Goal: Task Accomplishment & Management: Complete application form

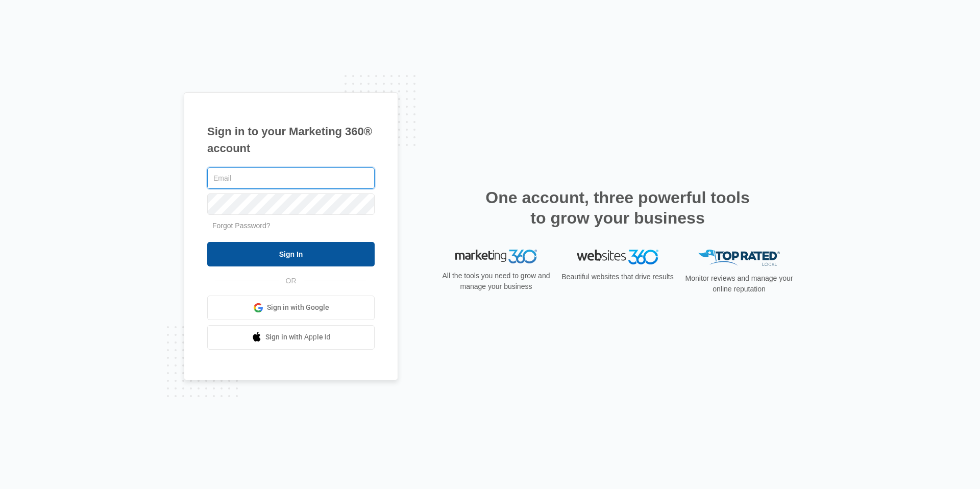
type input "[EMAIL_ADDRESS][DOMAIN_NAME]"
click at [320, 256] on input "Sign In" at bounding box center [290, 254] width 167 height 24
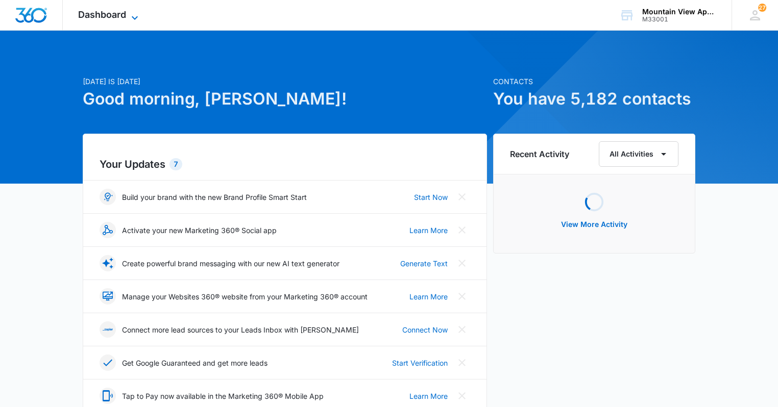
click at [114, 15] on span "Dashboard" at bounding box center [102, 14] width 48 height 11
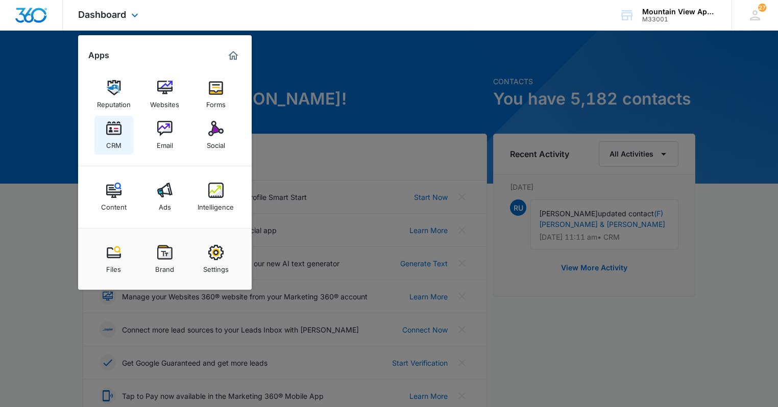
click at [101, 146] on link "CRM" at bounding box center [113, 135] width 39 height 39
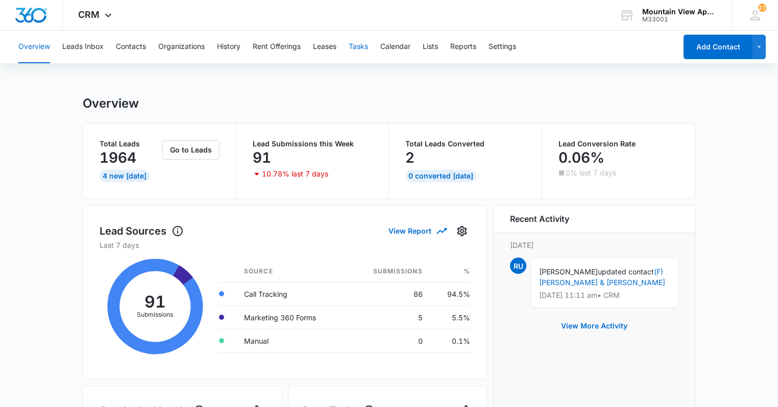
click at [360, 47] on button "Tasks" at bounding box center [358, 47] width 19 height 33
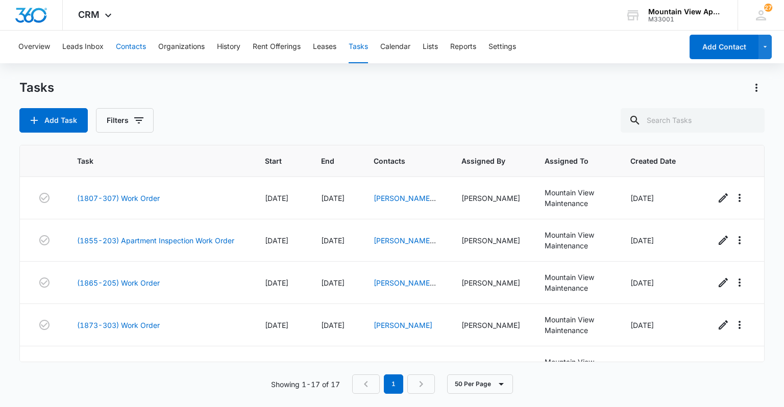
click at [139, 48] on button "Contacts" at bounding box center [131, 47] width 30 height 33
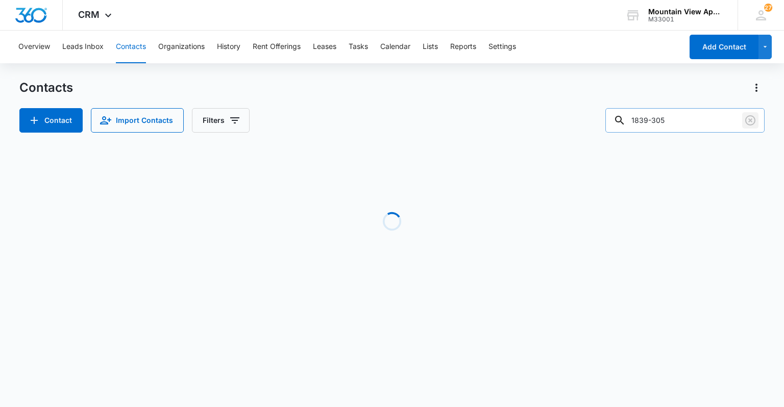
click at [752, 118] on icon "Clear" at bounding box center [750, 120] width 12 height 12
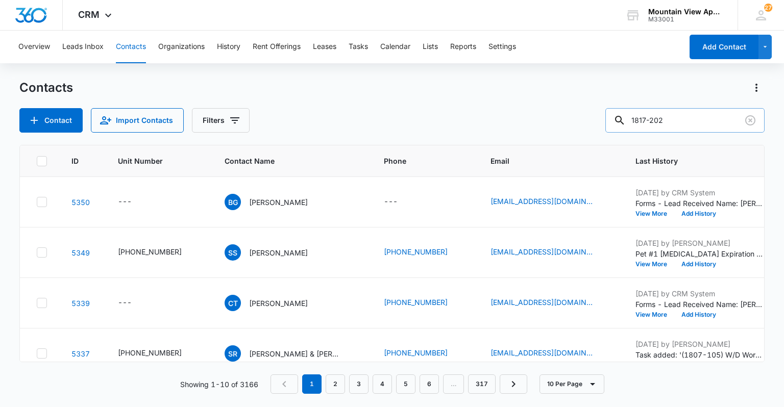
type input "1817-202"
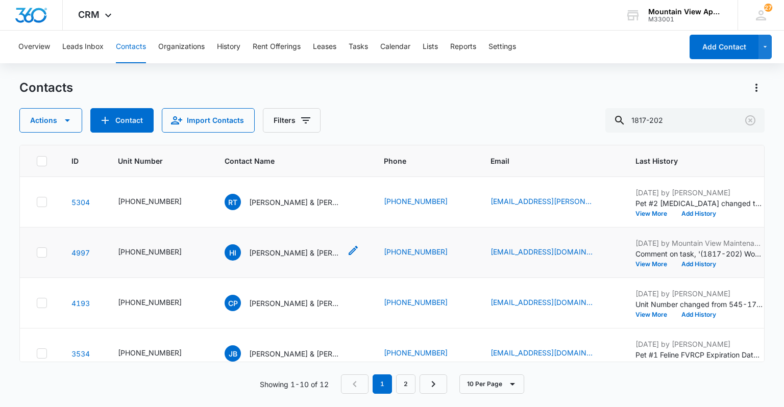
click at [267, 252] on p "Hailey Isenhart & Haylee McCullough" at bounding box center [295, 253] width 92 height 11
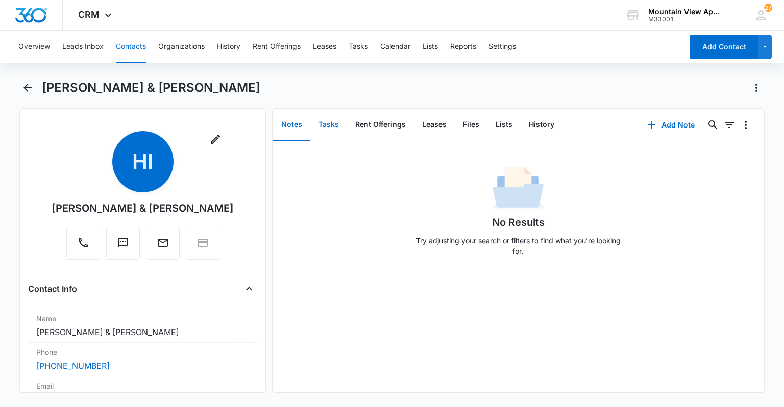
click at [326, 126] on button "Tasks" at bounding box center [328, 125] width 37 height 32
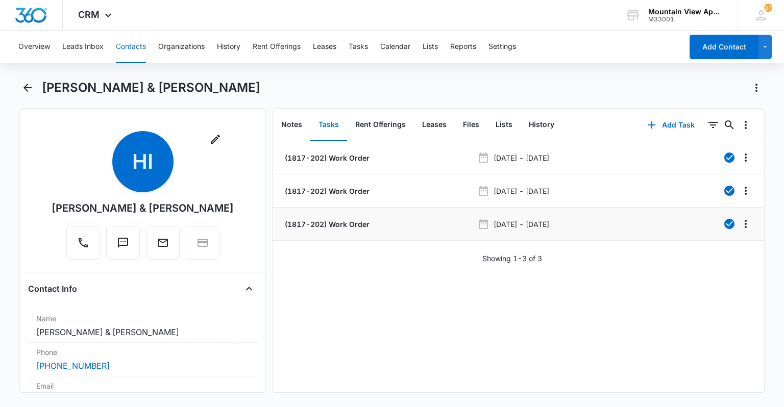
click at [349, 227] on p "(1817-202) Work Order" at bounding box center [326, 224] width 87 height 11
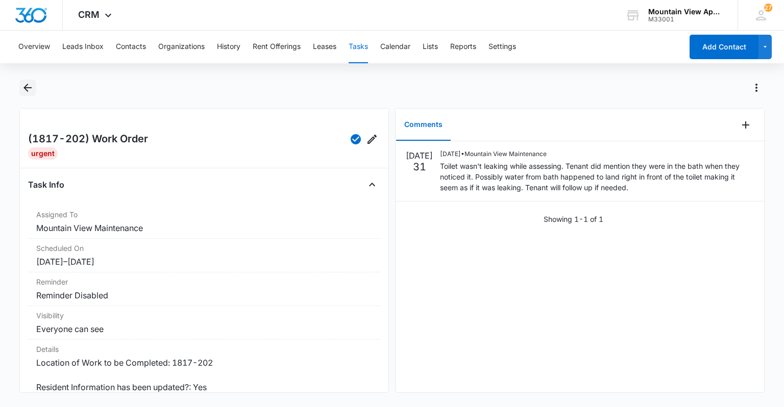
click at [24, 92] on icon "Back" at bounding box center [27, 88] width 12 height 12
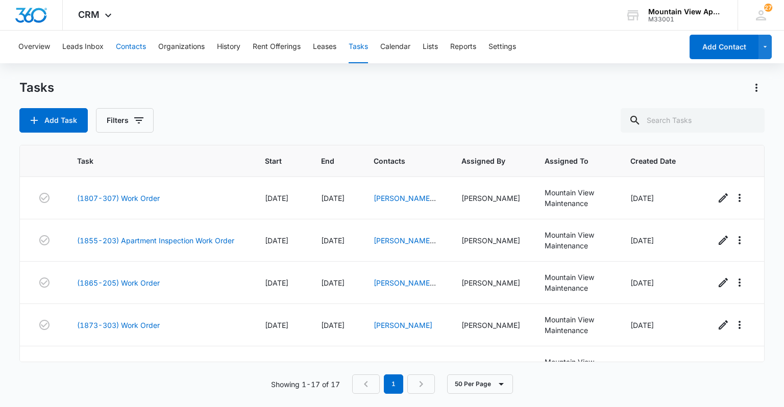
click at [131, 43] on button "Contacts" at bounding box center [131, 47] width 30 height 33
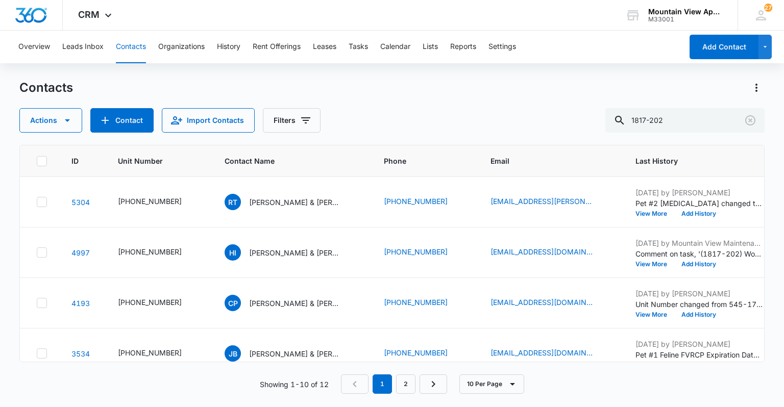
click at [269, 245] on div "HI Hailey Isenhart & Haylee McCullough" at bounding box center [283, 252] width 116 height 16
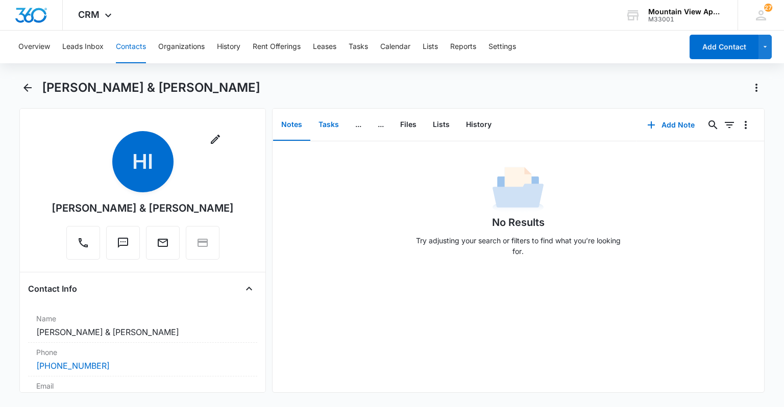
click at [334, 128] on button "Tasks" at bounding box center [328, 125] width 37 height 32
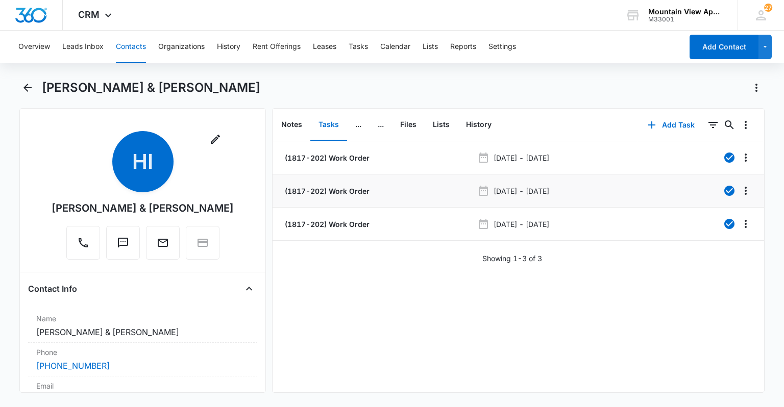
click at [335, 186] on p "(1817-202) Work Order" at bounding box center [326, 191] width 87 height 11
click at [320, 158] on p "(1817-202) Work Order" at bounding box center [326, 158] width 87 height 11
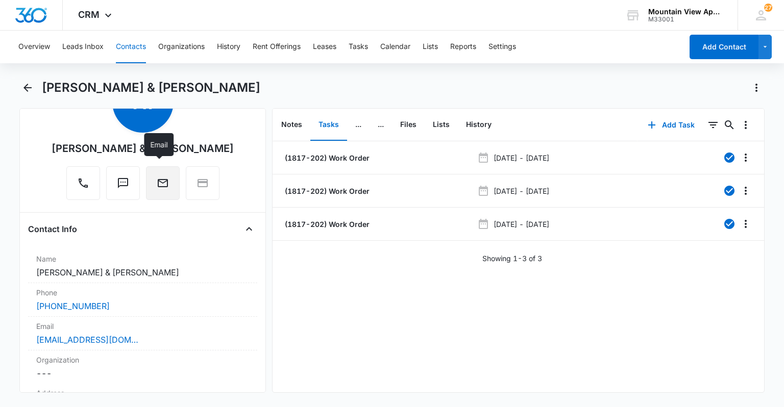
scroll to position [82, 0]
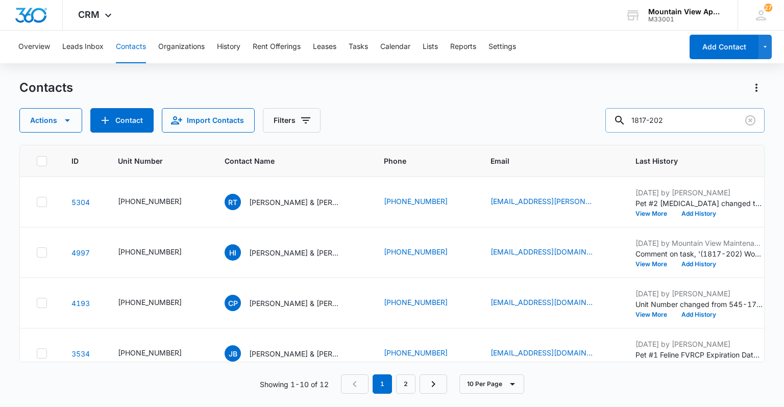
click at [701, 127] on input "1817-202" at bounding box center [684, 120] width 159 height 24
type input "1867-303"
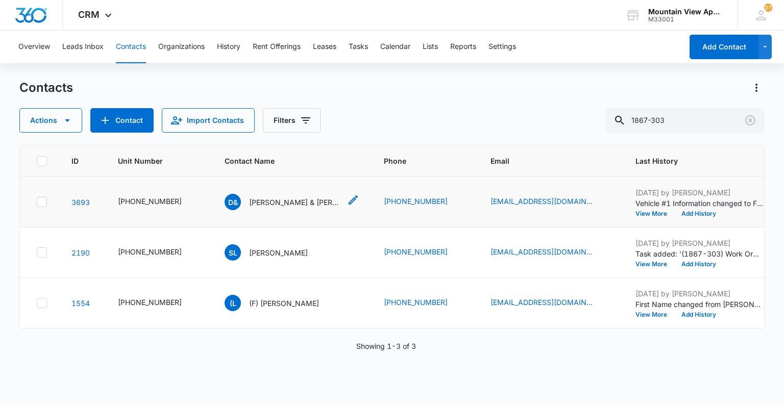
click at [284, 204] on p "Donald & Joseph Bopp" at bounding box center [295, 202] width 92 height 11
click at [252, 252] on p "Sean Lettero" at bounding box center [278, 253] width 59 height 11
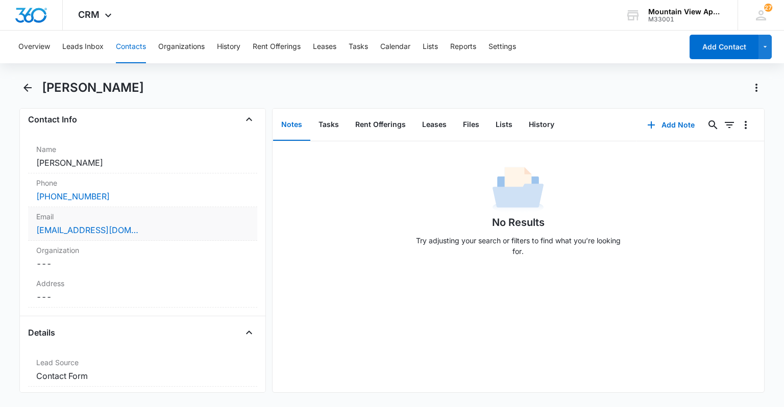
scroll to position [82, 0]
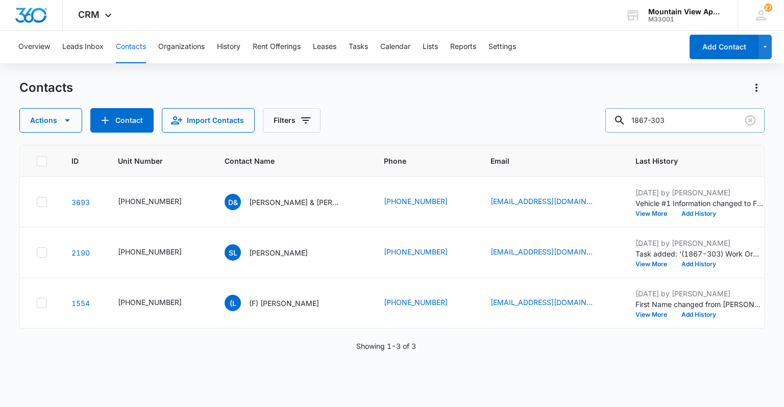
click at [687, 120] on input "1867-303" at bounding box center [684, 120] width 159 height 24
click at [729, 118] on input "1865-205" at bounding box center [684, 120] width 159 height 24
type input "1859-101"
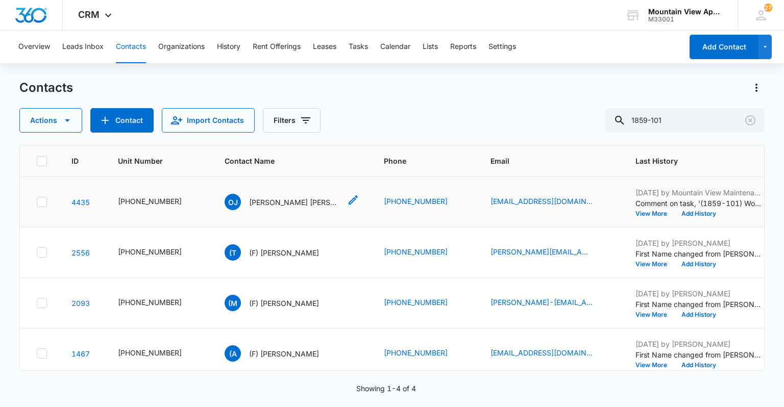
click at [286, 199] on p "Orson Jay Davis & Eva Maire Davis" at bounding box center [295, 202] width 92 height 11
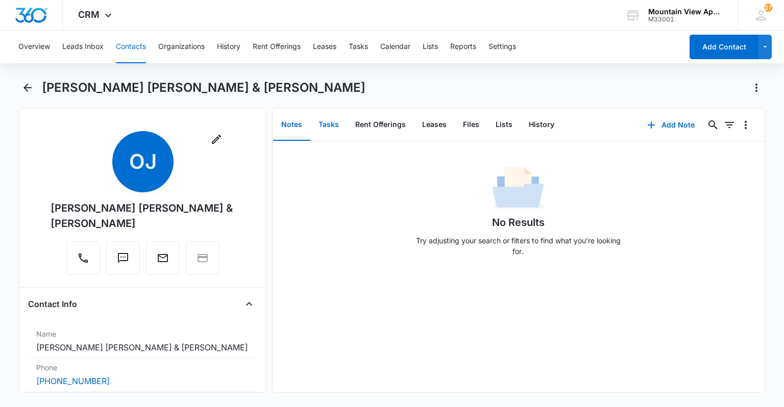
click at [325, 123] on button "Tasks" at bounding box center [328, 125] width 37 height 32
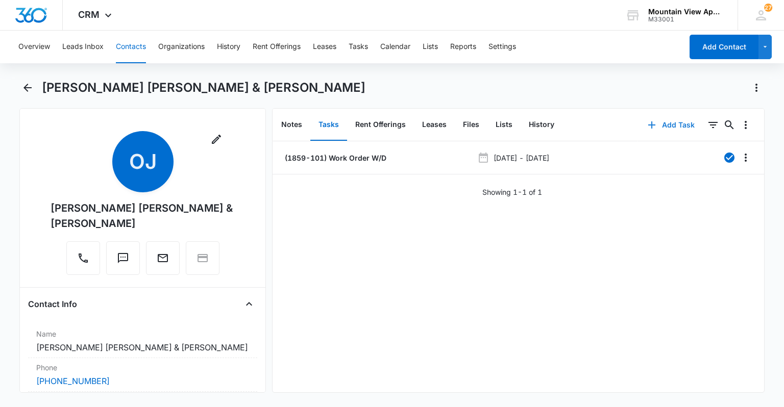
click at [659, 121] on button "Add Task" at bounding box center [670, 125] width 67 height 24
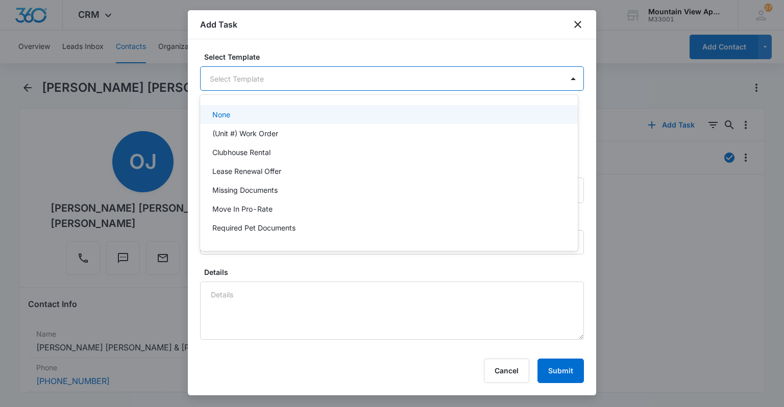
click at [406, 87] on body "CRM Apps Reputation Websites Forms CRM Email Social Content Ads Intelligence Fi…" at bounding box center [392, 203] width 784 height 407
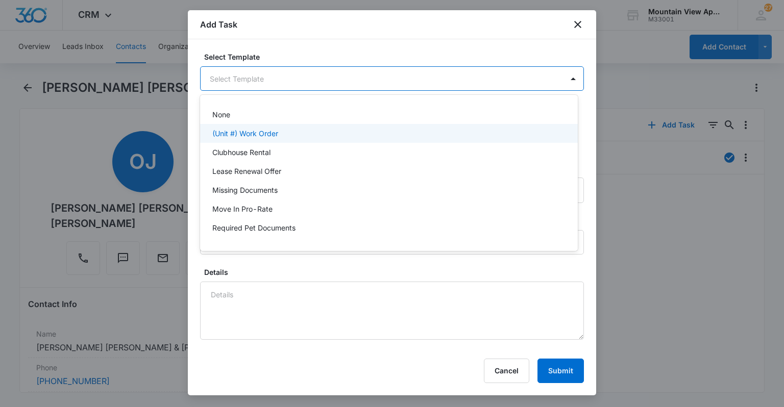
click at [393, 139] on div "(Unit #) Work Order" at bounding box center [389, 133] width 378 height 19
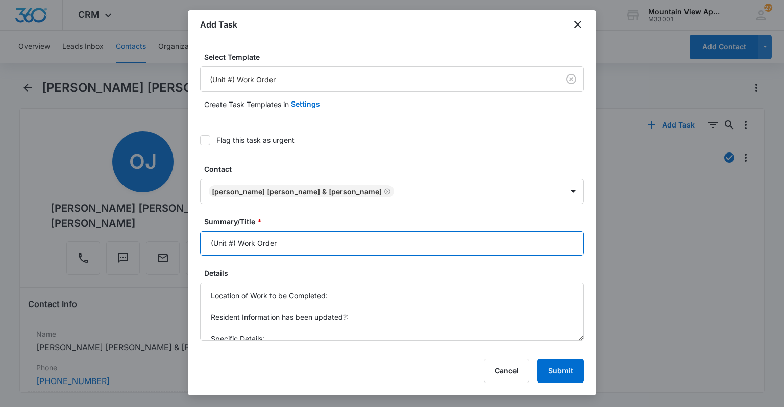
click at [233, 243] on input "(Unit #) Work Order" at bounding box center [392, 243] width 384 height 24
type input "(1859-101) Work Order"
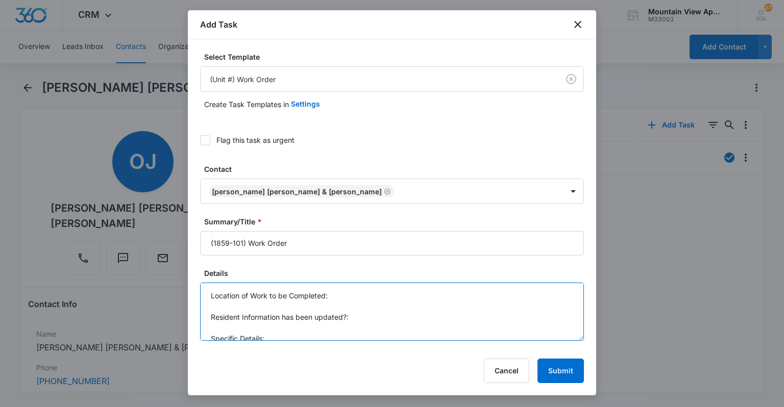
click at [333, 292] on textarea "Location of Work to be Completed: Resident Information has been updated?: Speci…" at bounding box center [392, 312] width 384 height 58
click at [363, 334] on textarea "Location of Work to be Completed: Bathroom Resident Information has been update…" at bounding box center [392, 312] width 384 height 58
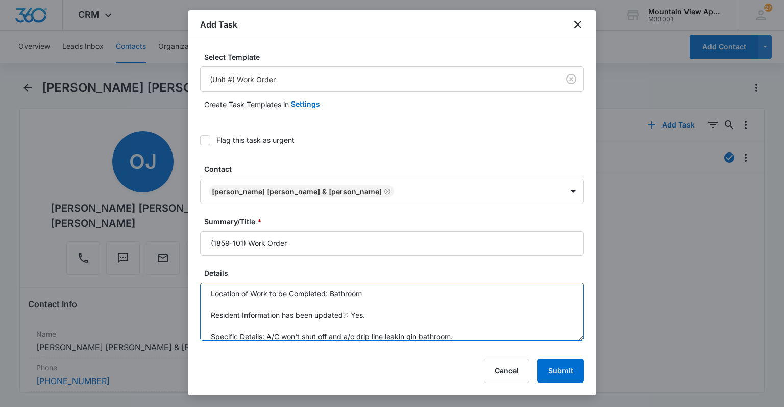
click at [412, 334] on textarea "Location of Work to be Completed: Bathroom Resident Information has been update…" at bounding box center [392, 312] width 384 height 58
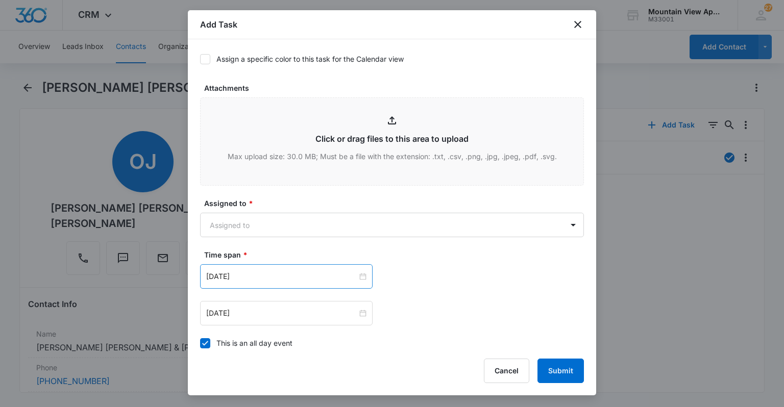
scroll to position [531, 0]
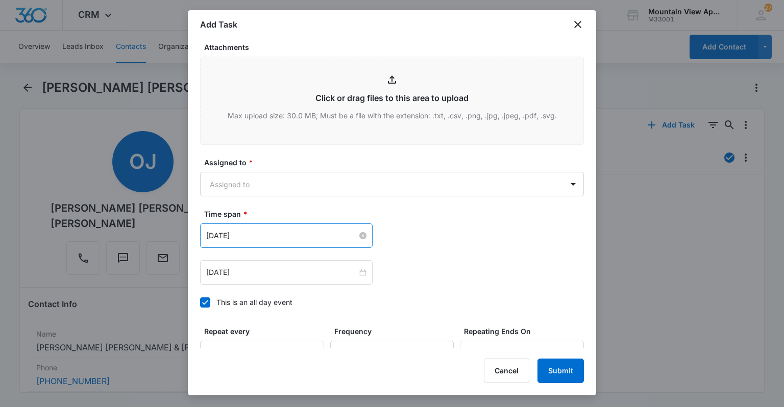
type textarea "Location of Work to be Completed: Bathroom Resident Information has been update…"
click at [253, 236] on input "May 16, 2023" at bounding box center [281, 235] width 151 height 11
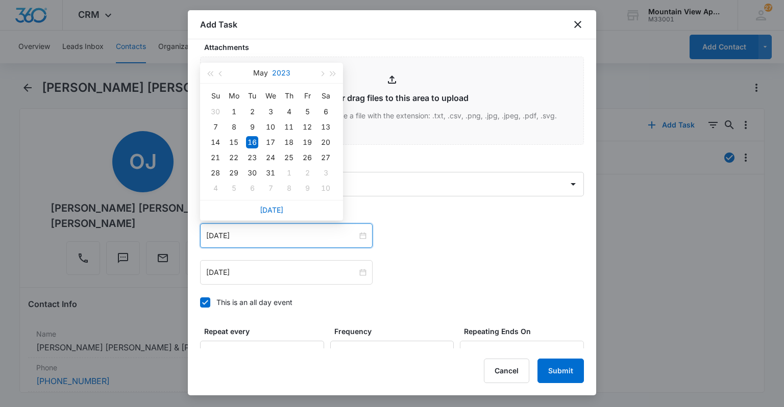
click at [288, 74] on button "2023" at bounding box center [281, 73] width 18 height 20
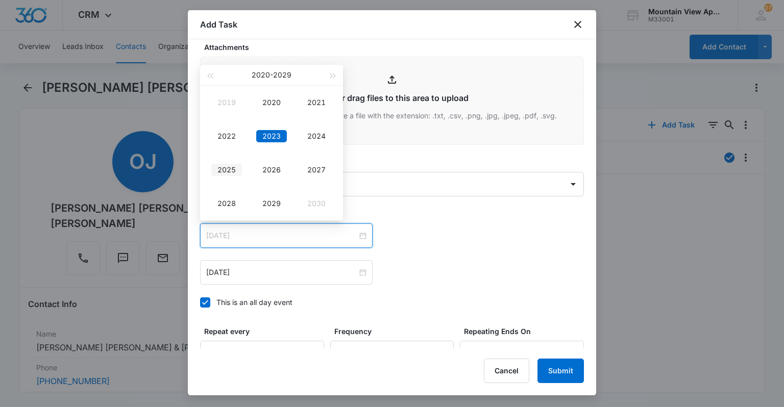
click at [230, 174] on div "2025" at bounding box center [226, 170] width 31 height 12
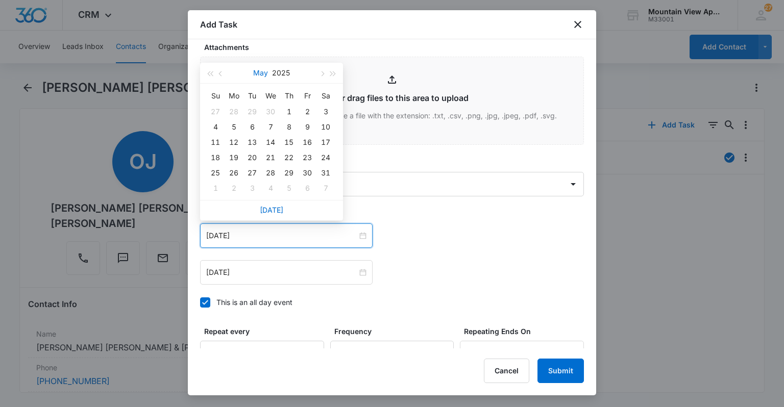
click at [260, 74] on button "May" at bounding box center [260, 73] width 15 height 20
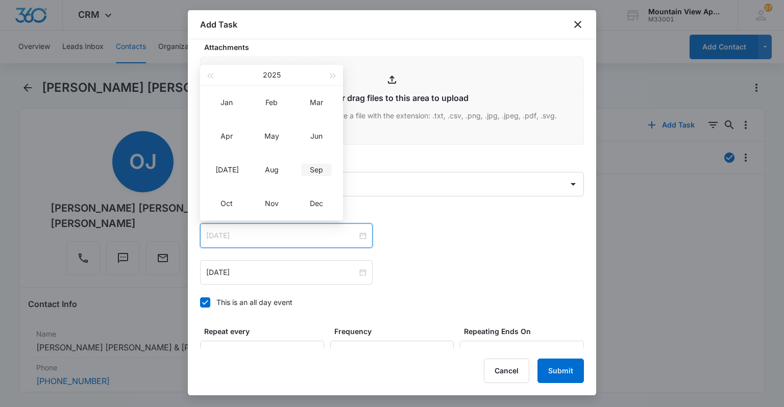
click at [308, 165] on div "Sep" at bounding box center [316, 170] width 31 height 12
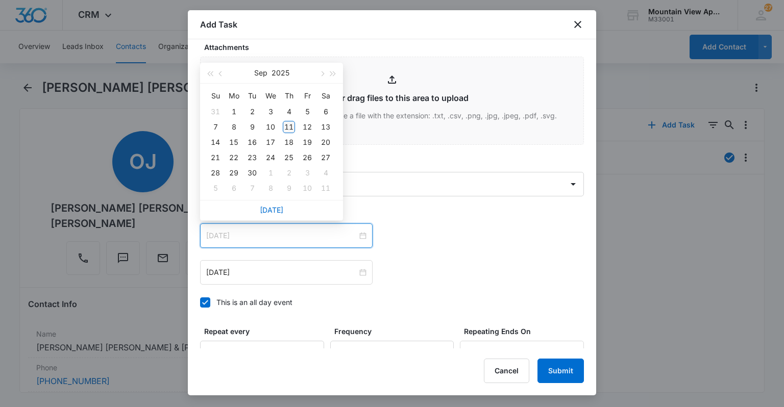
type input "Sep 11, 2025"
click at [287, 124] on div "11" at bounding box center [289, 127] width 12 height 12
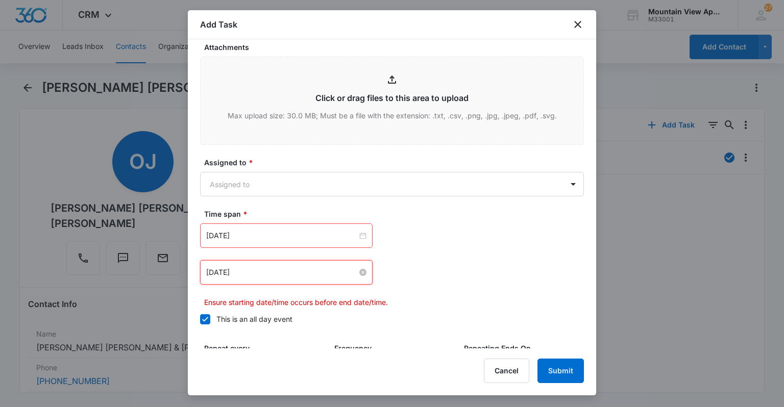
click at [232, 272] on input "May 16, 2023" at bounding box center [281, 272] width 151 height 11
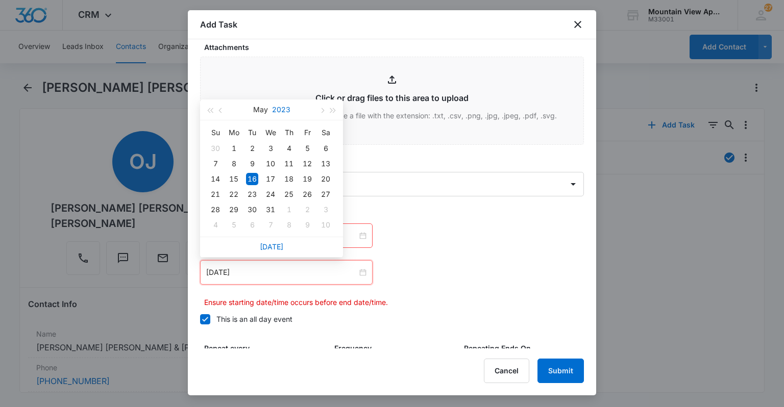
click at [274, 110] on button "2023" at bounding box center [281, 110] width 18 height 20
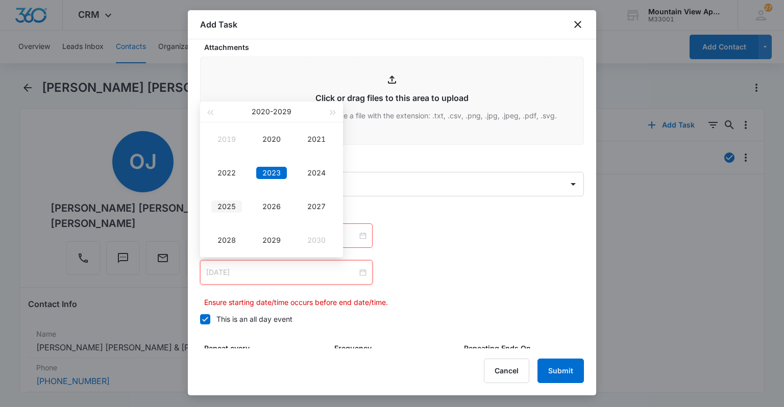
click at [235, 205] on div "2025" at bounding box center [226, 207] width 31 height 12
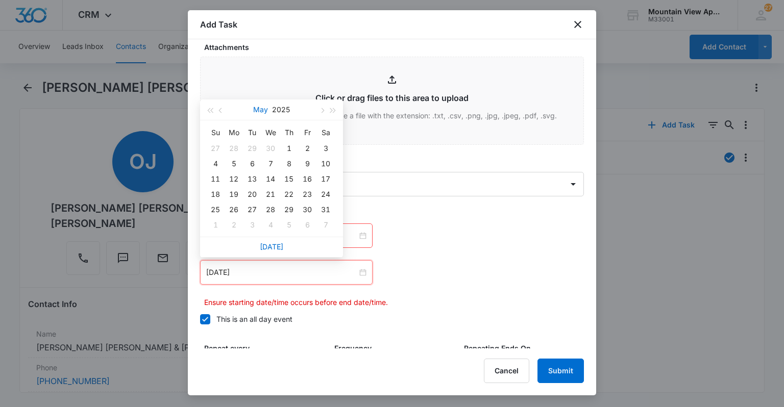
click at [257, 109] on button "May" at bounding box center [260, 110] width 15 height 20
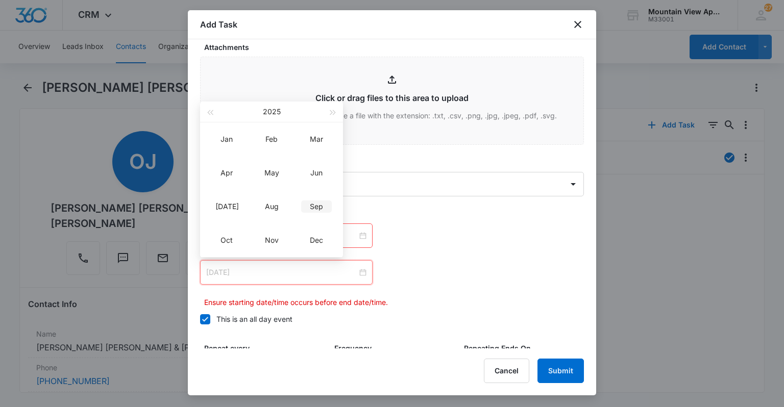
click at [317, 210] on div "Sep" at bounding box center [316, 207] width 31 height 12
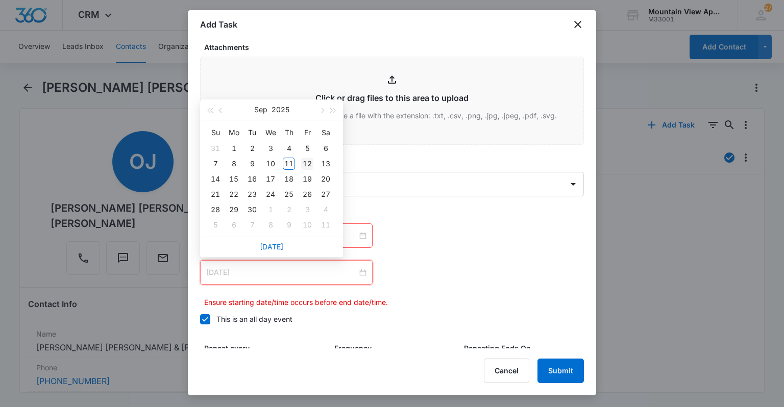
type input "Sep 12, 2025"
click at [310, 163] on div "12" at bounding box center [307, 164] width 12 height 12
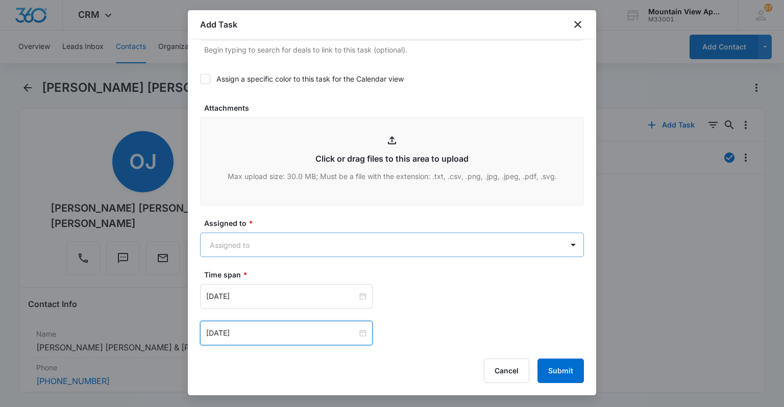
scroll to position [470, 0]
click at [552, 243] on body "CRM Apps Reputation Websites Forms CRM Email Social Content Ads Intelligence Fi…" at bounding box center [392, 203] width 784 height 407
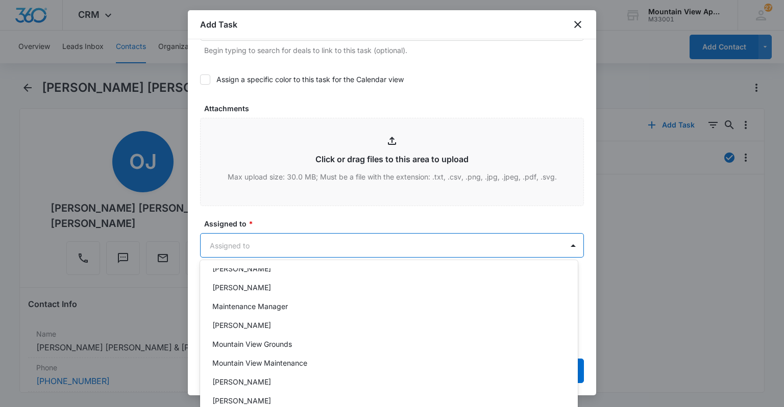
scroll to position [220, 0]
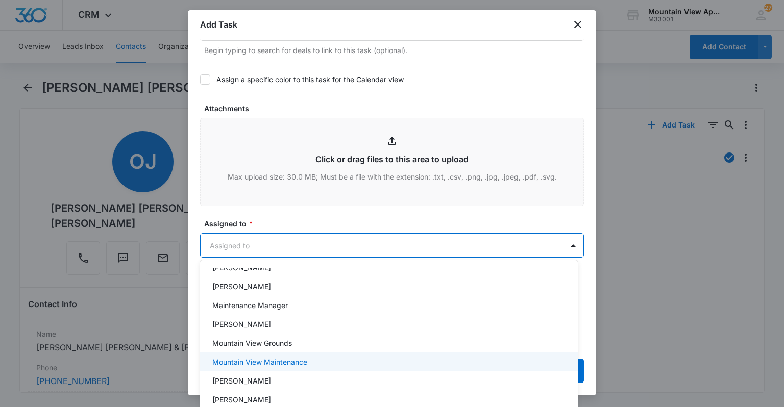
click at [381, 355] on div "Mountain View Maintenance" at bounding box center [389, 362] width 378 height 19
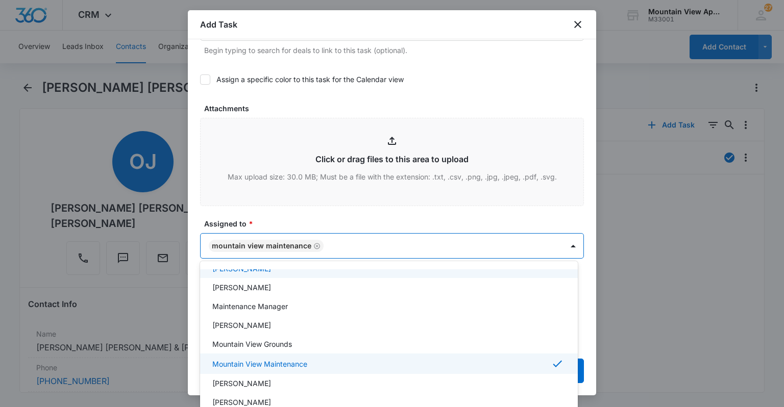
click at [482, 103] on div at bounding box center [392, 203] width 784 height 407
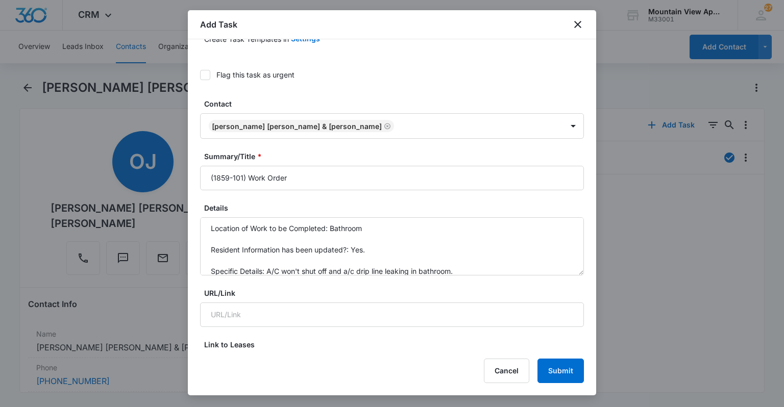
scroll to position [61, 0]
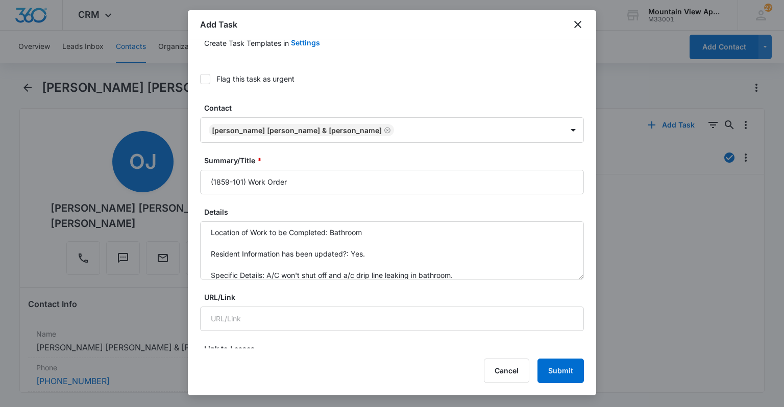
click at [206, 77] on icon at bounding box center [205, 79] width 6 height 5
click at [200, 79] on input "Flag this task as urgent" at bounding box center [200, 79] width 0 height 0
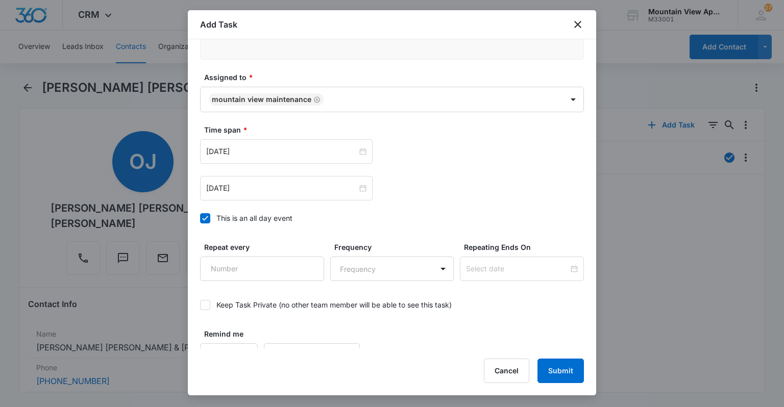
scroll to position [634, 0]
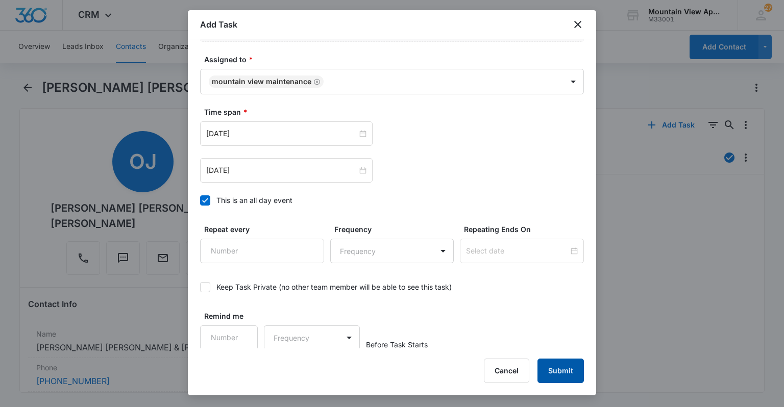
click at [551, 371] on button "Submit" at bounding box center [560, 371] width 46 height 24
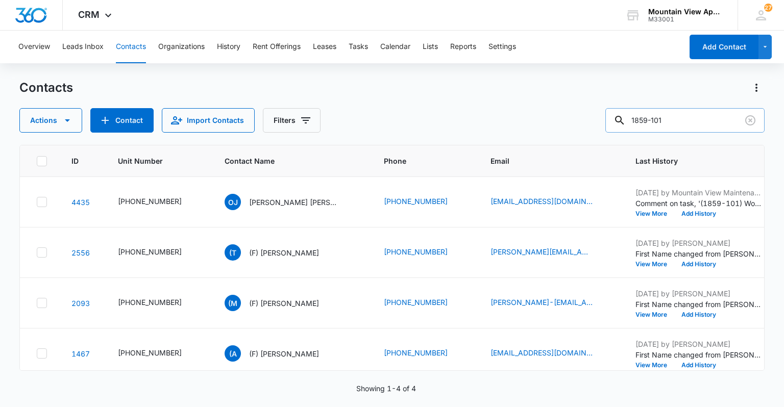
click at [683, 120] on input "1859-101" at bounding box center [684, 120] width 159 height 24
type input "1817-202"
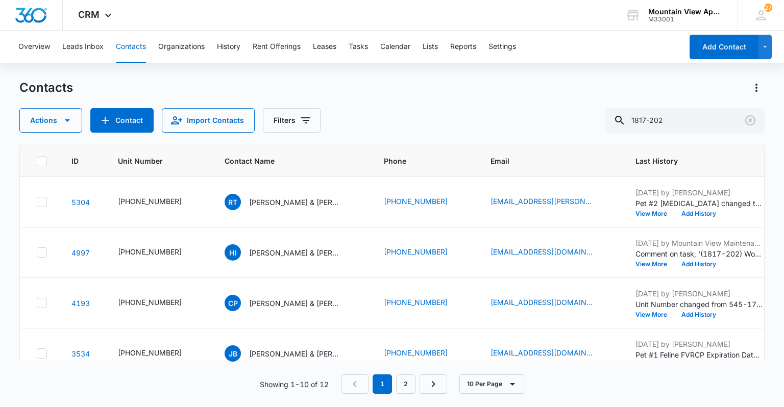
click at [290, 250] on p "Hailey Isenhart & Haylee McCullough" at bounding box center [295, 253] width 92 height 11
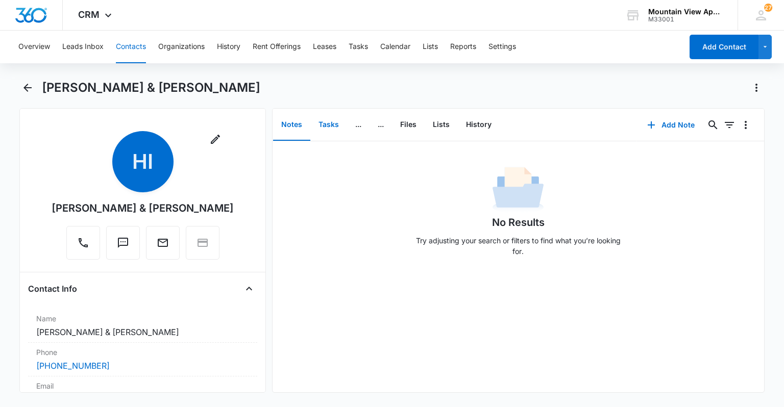
click at [329, 124] on button "Tasks" at bounding box center [328, 125] width 37 height 32
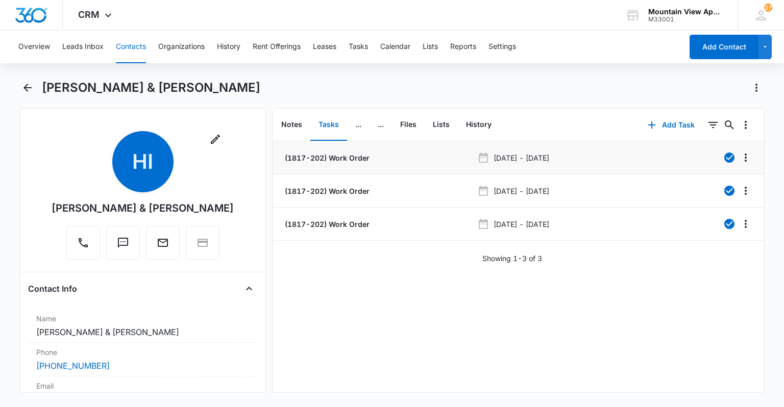
click at [324, 156] on p "(1817-202) Work Order" at bounding box center [326, 158] width 87 height 11
click at [337, 192] on p "(1817-202) Work Order" at bounding box center [326, 191] width 87 height 11
